Goal: Browse casually: Explore the website without a specific task or goal

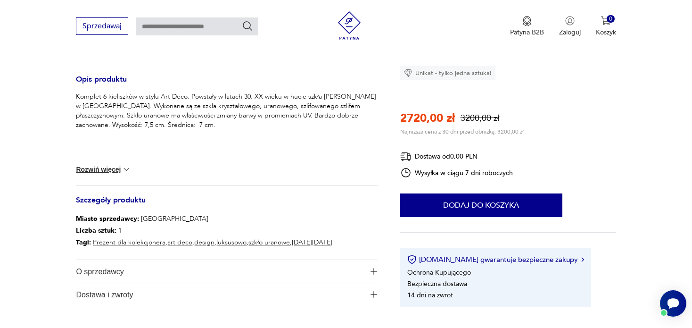
scroll to position [424, 0]
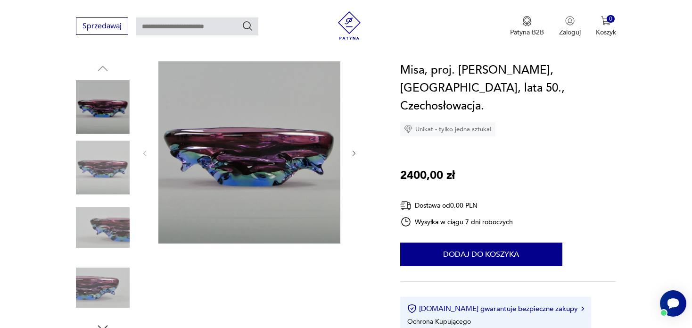
scroll to position [189, 0]
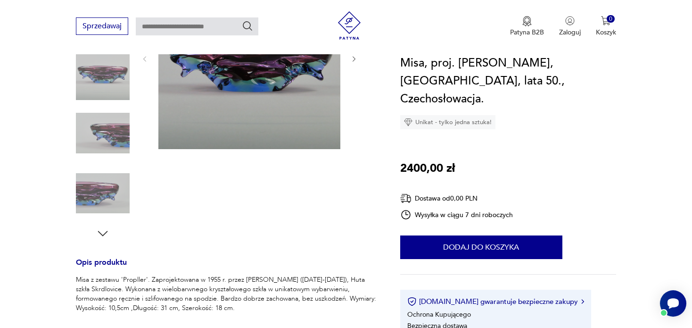
click at [101, 233] on icon "button" at bounding box center [103, 233] width 10 height 5
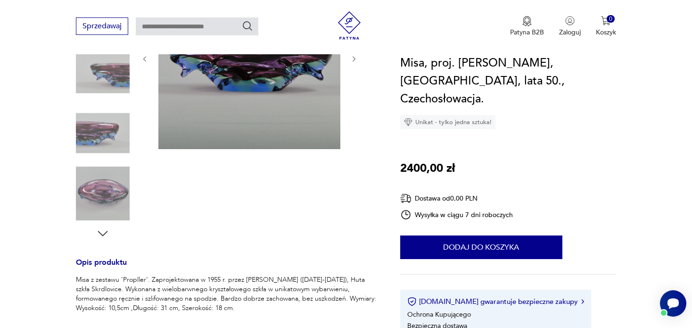
click at [106, 188] on img at bounding box center [103, 193] width 54 height 54
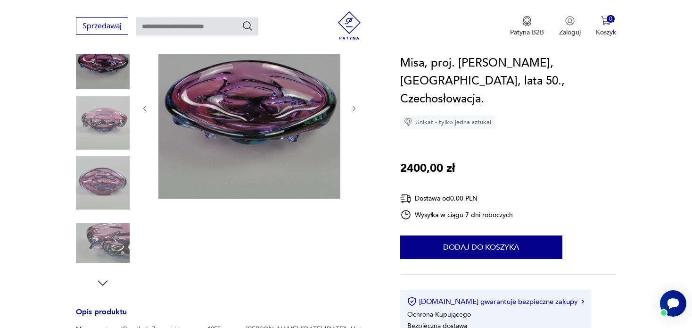
scroll to position [330, 0]
